Goal: Transaction & Acquisition: Purchase product/service

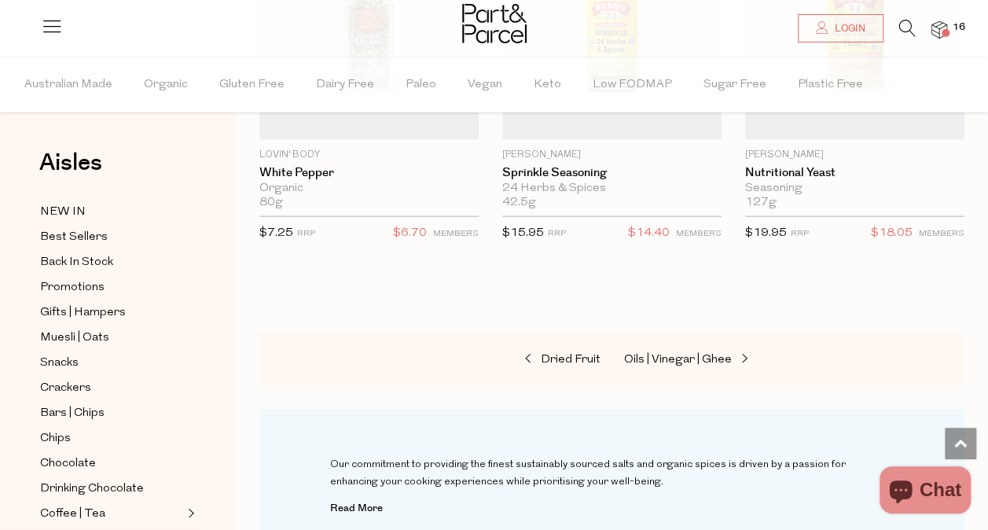
scroll to position [7494, 0]
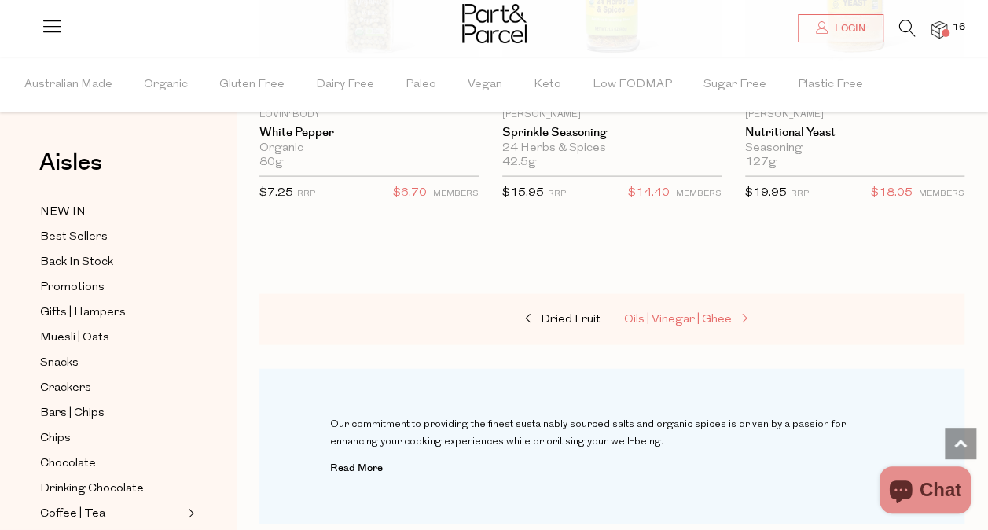
click at [676, 314] on span "Oils | Vinegar | Ghee" at bounding box center [678, 320] width 108 height 12
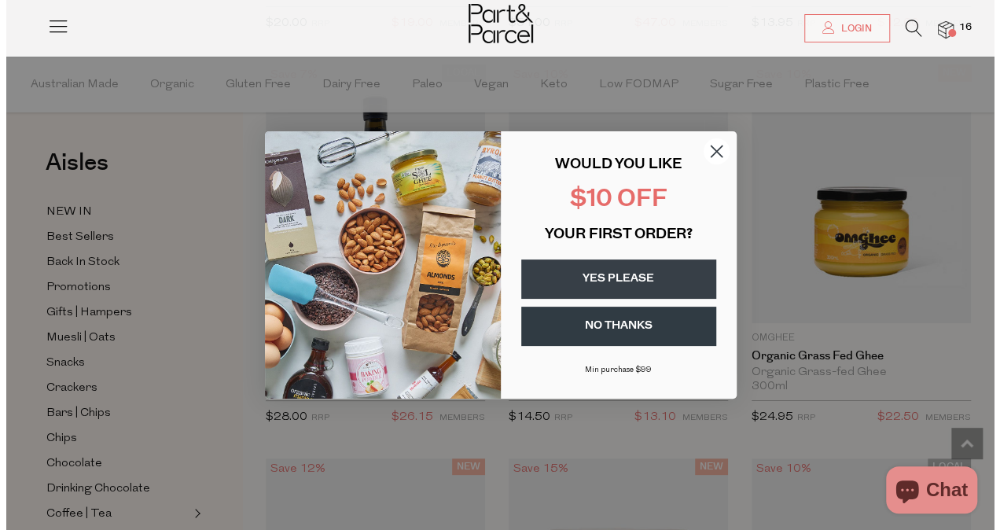
scroll to position [2564, 0]
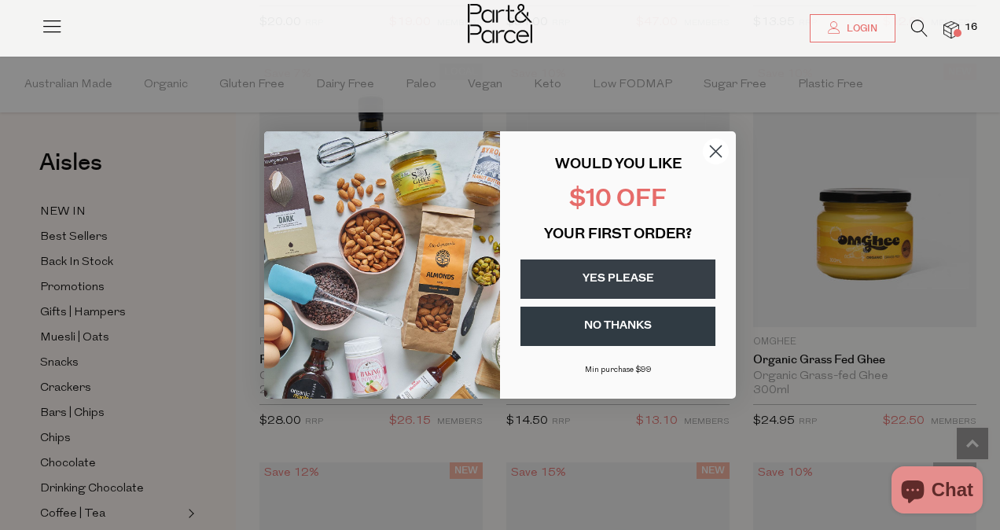
click at [722, 149] on circle "Close dialog" at bounding box center [716, 151] width 26 height 26
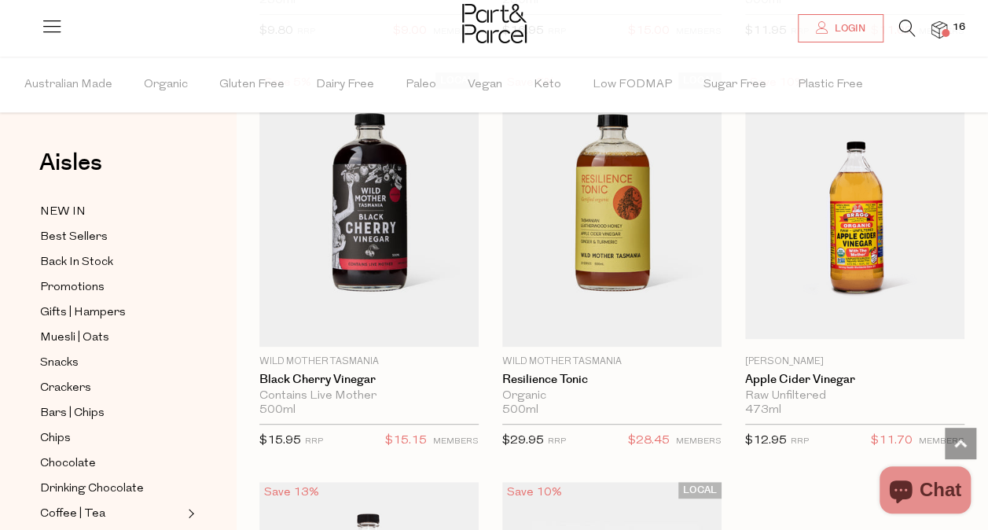
scroll to position [6088, 0]
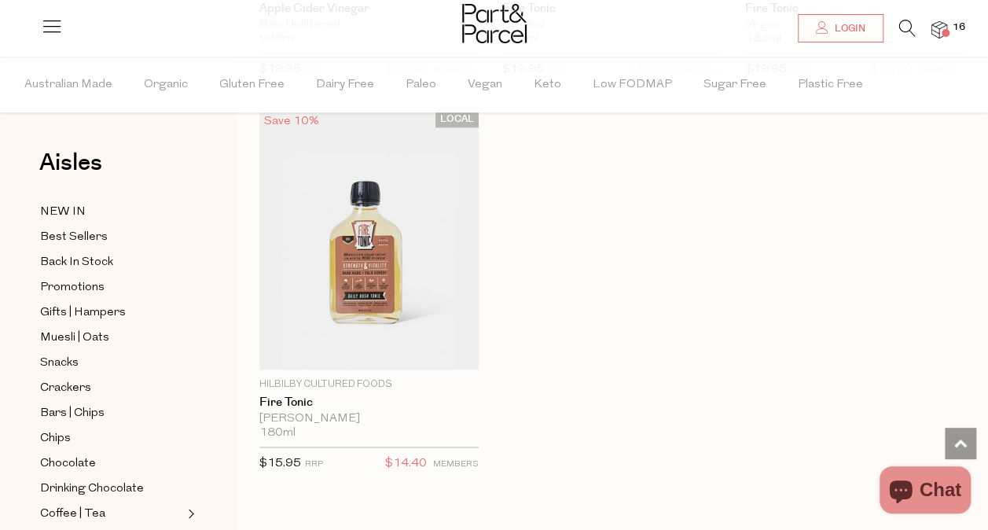
scroll to position [7202, 0]
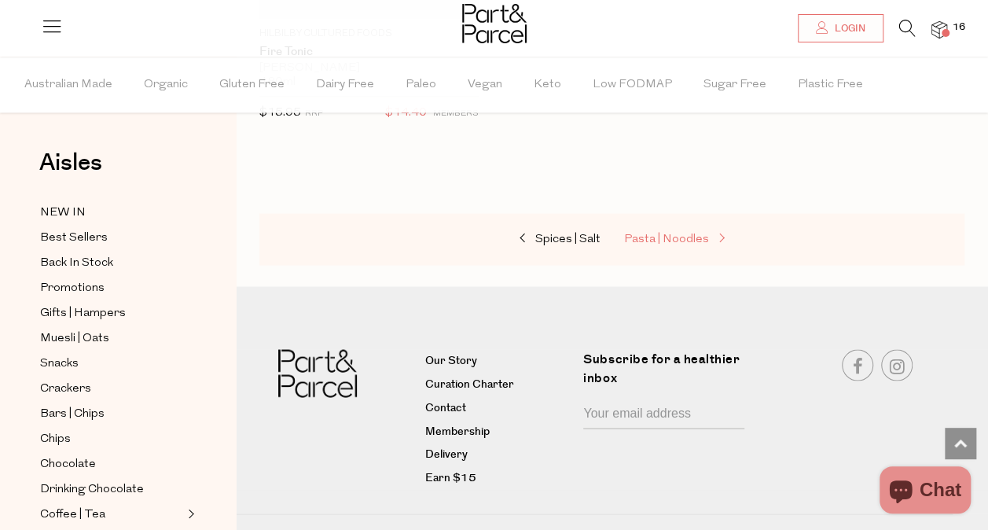
click at [667, 233] on span "Pasta | Noodles" at bounding box center [666, 239] width 85 height 12
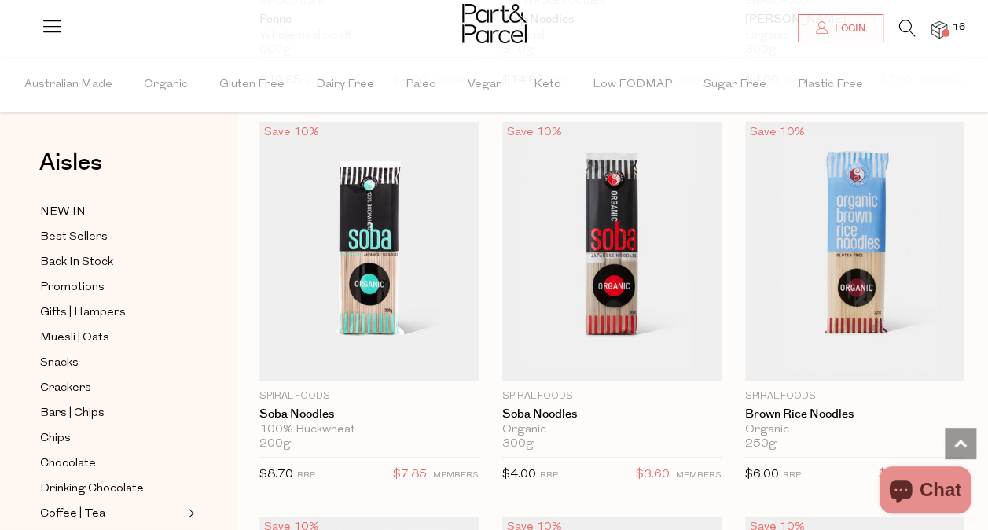
scroll to position [4826, 0]
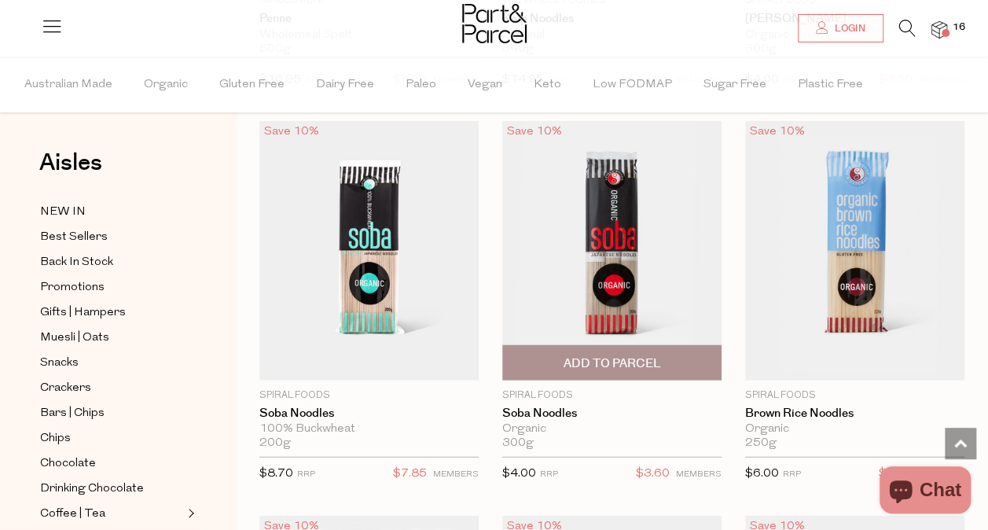
click at [571, 355] on span "Add To Parcel" at bounding box center [611, 363] width 97 height 17
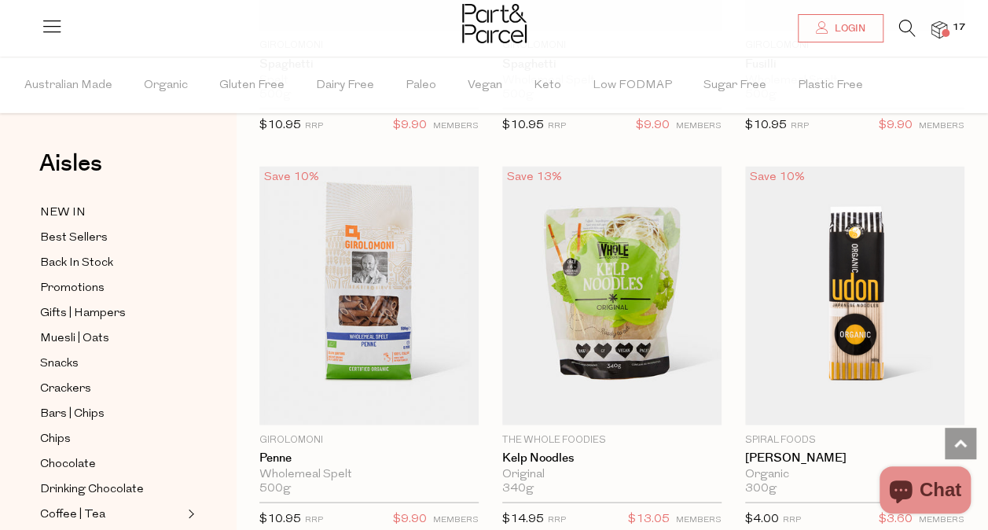
scroll to position [4389, 0]
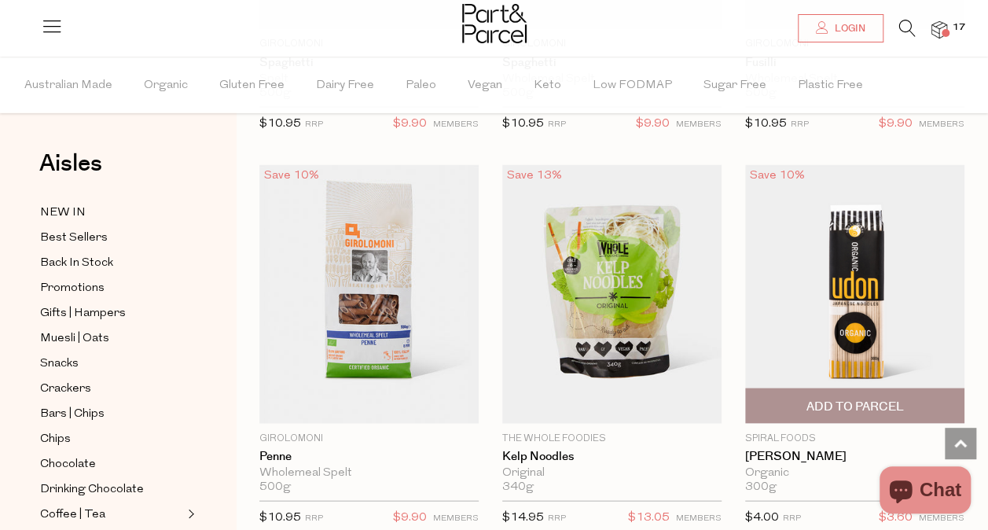
click at [867, 398] on span "Add To Parcel" at bounding box center [854, 406] width 97 height 17
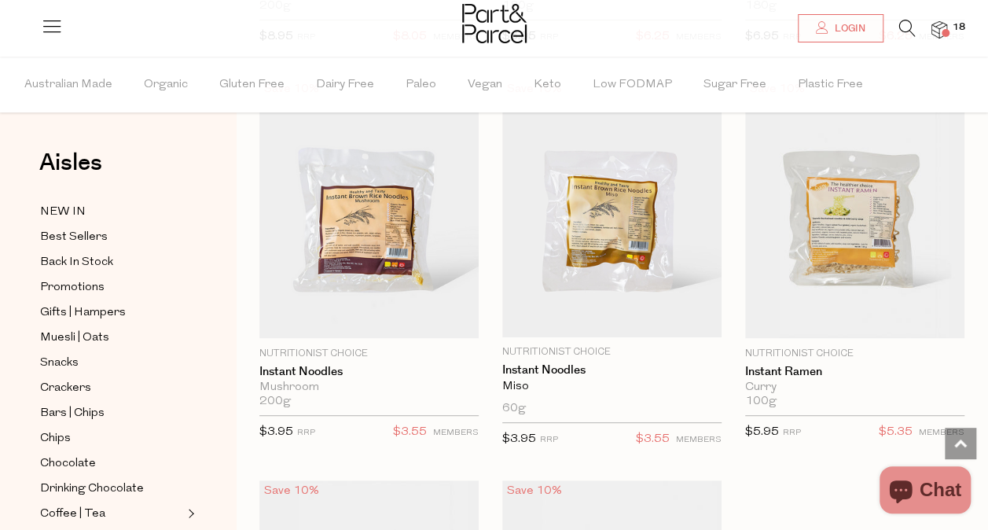
scroll to position [6063, 0]
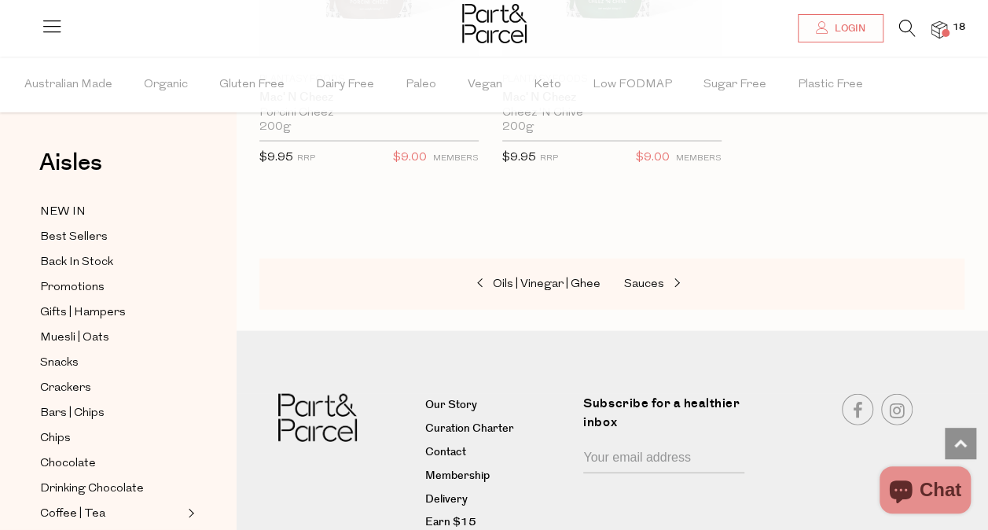
scroll to position [7556, 0]
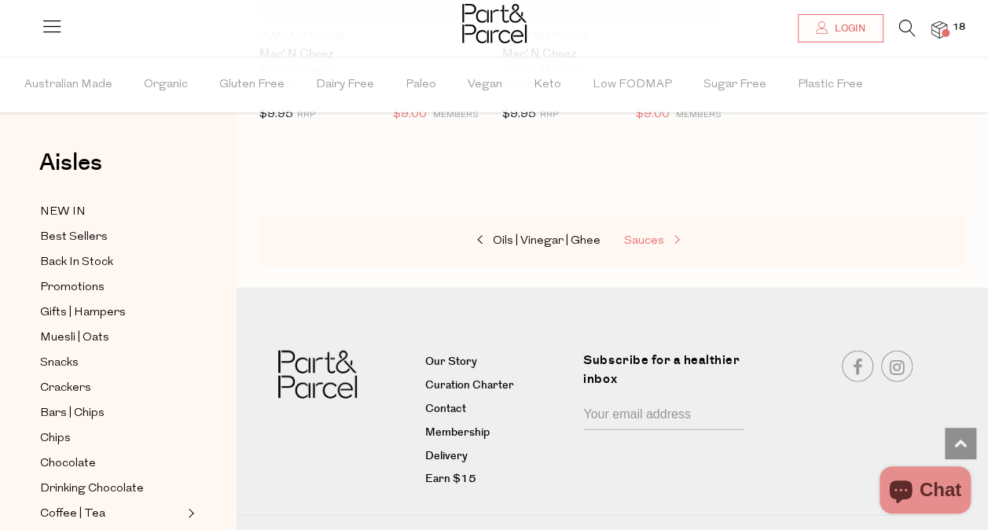
click at [644, 235] on span "Sauces" at bounding box center [644, 241] width 40 height 12
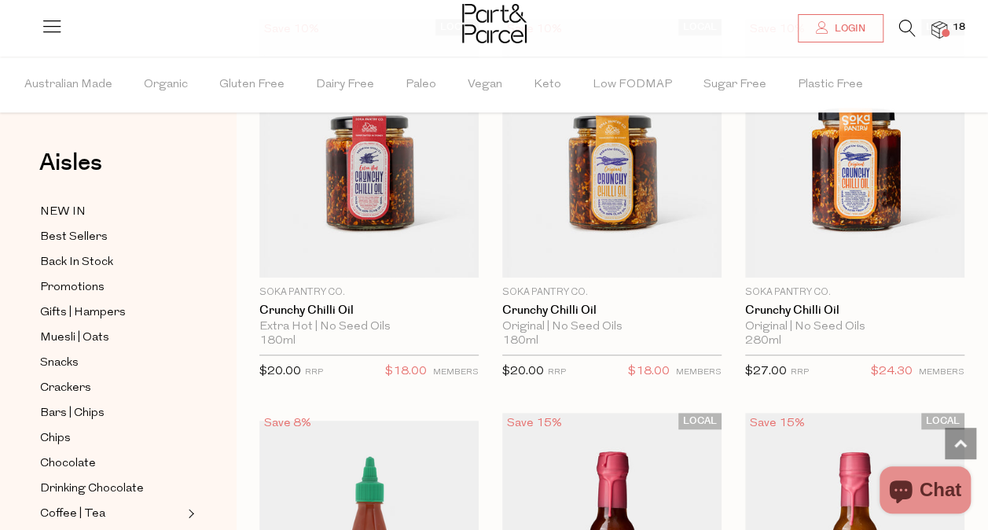
scroll to position [3338, 0]
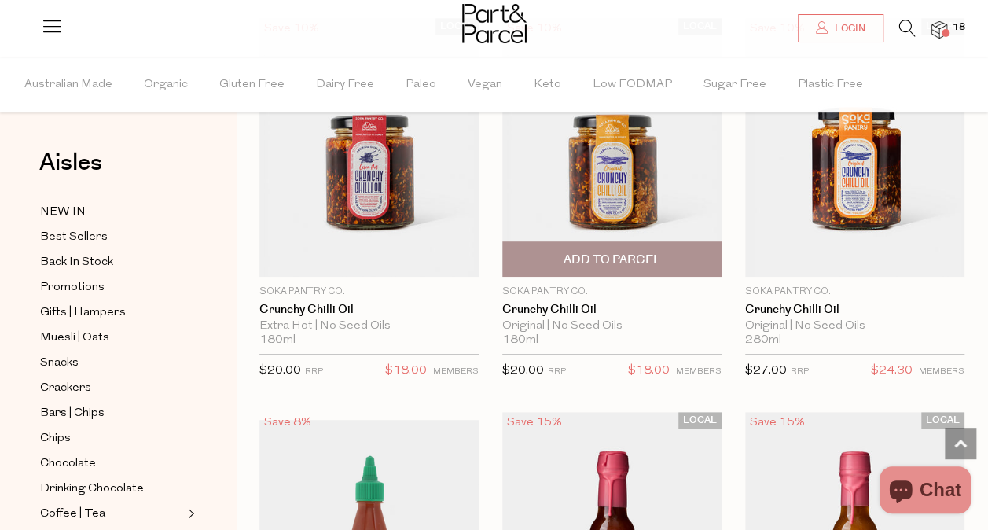
click at [625, 251] on span "Add To Parcel" at bounding box center [611, 259] width 97 height 17
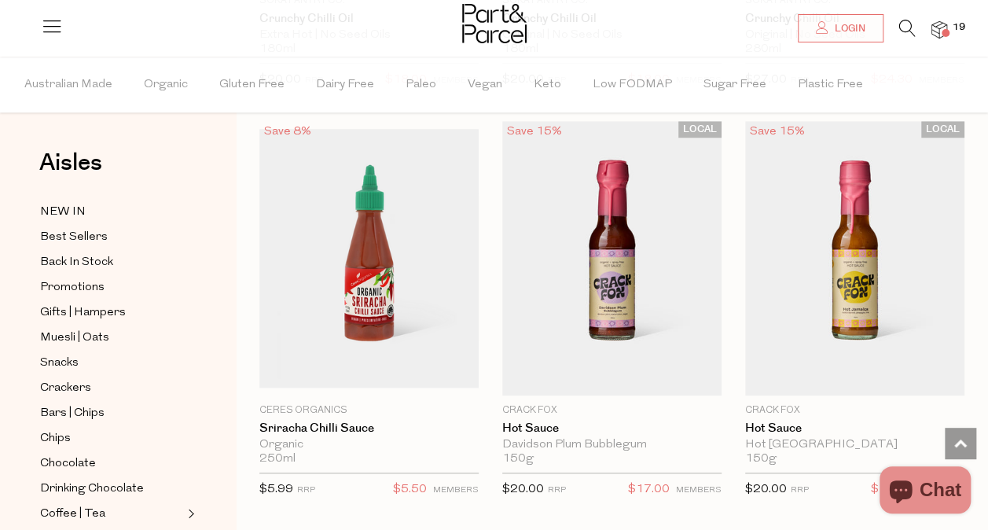
scroll to position [3638, 0]
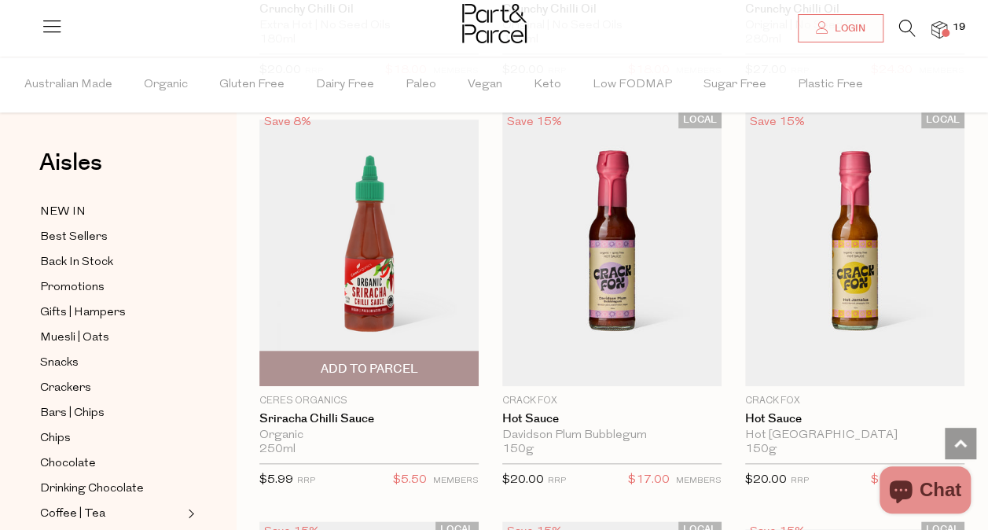
click at [376, 351] on span "Add To Parcel" at bounding box center [369, 368] width 210 height 34
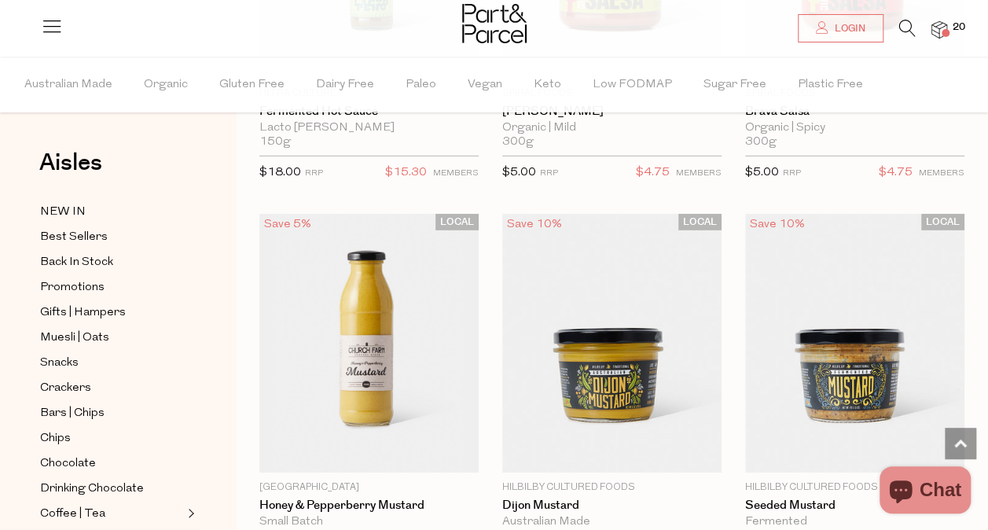
scroll to position [5143, 0]
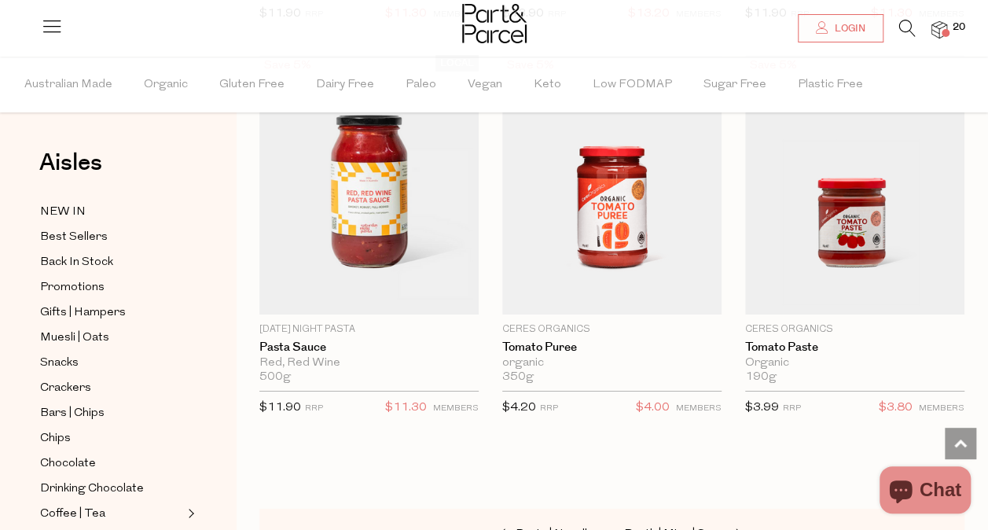
scroll to position [8468, 0]
click at [685, 527] on span "Broth | Miso | Soup" at bounding box center [674, 533] width 101 height 12
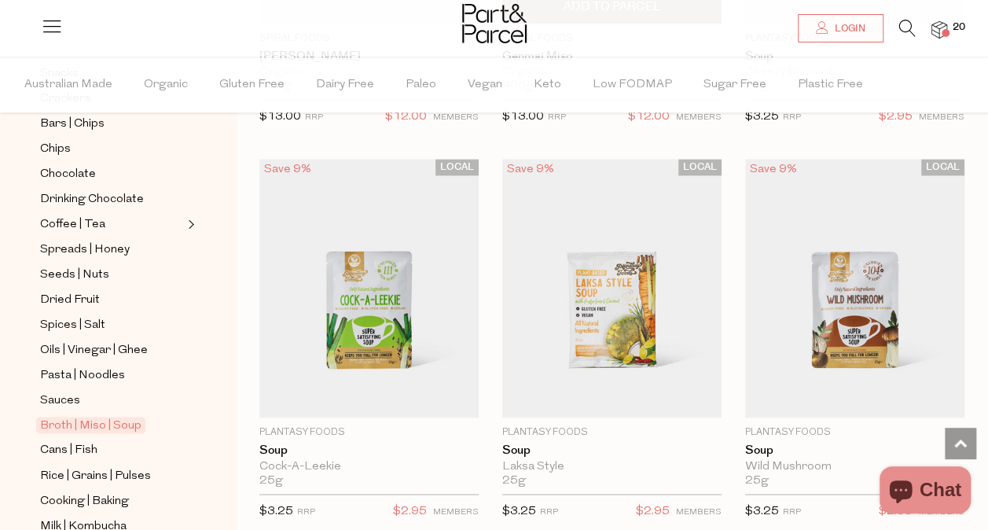
scroll to position [4393, 0]
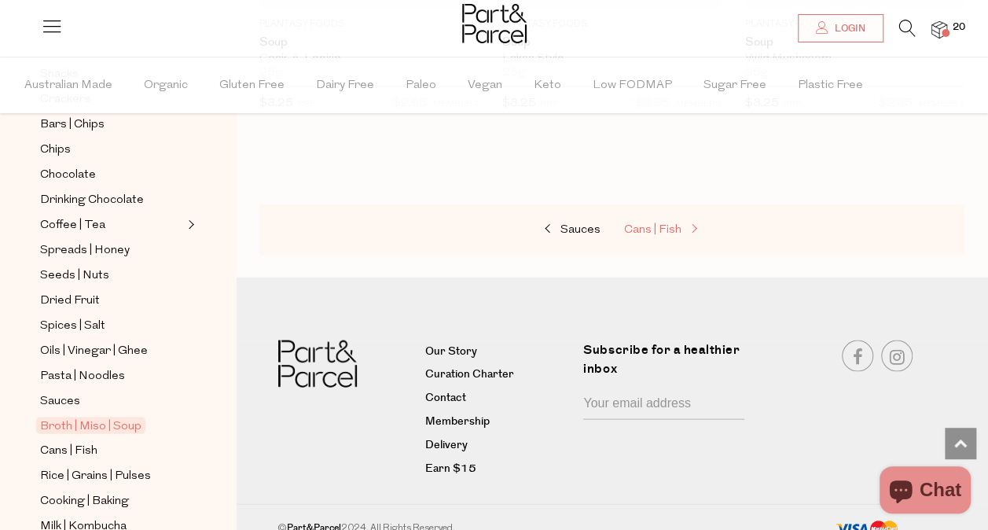
click at [668, 223] on span "Cans | Fish" at bounding box center [652, 229] width 57 height 12
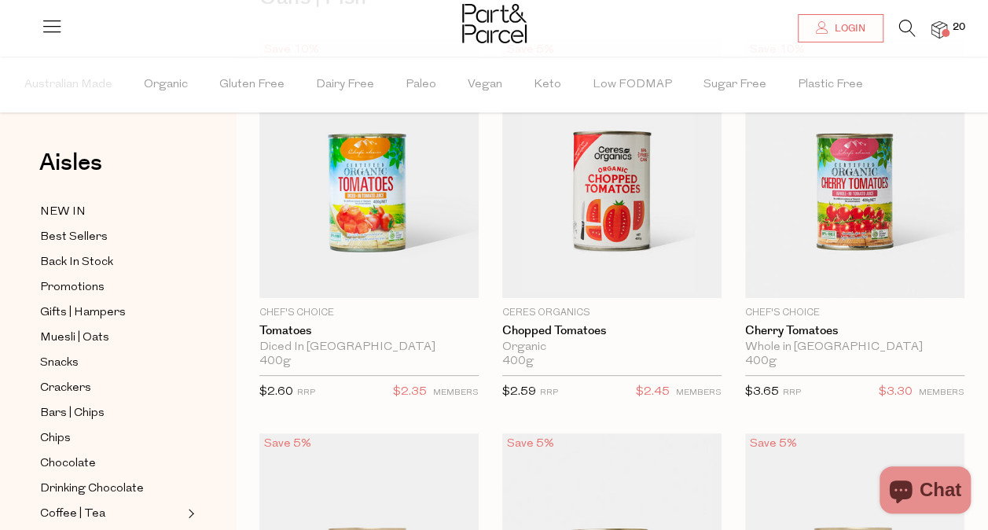
scroll to position [167, 0]
